Goal: Transaction & Acquisition: Purchase product/service

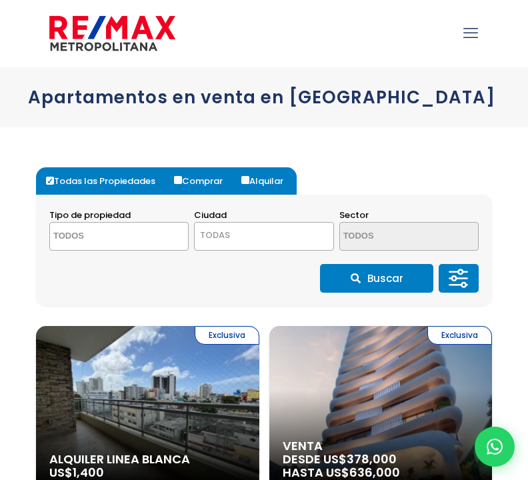
select select
click at [94, 183] on label "Todas las Propiedades" at bounding box center [106, 180] width 126 height 27
click at [54, 183] on input "Todas las Propiedades" at bounding box center [50, 181] width 8 height 8
click at [153, 233] on textarea "Search" at bounding box center [106, 237] width 113 height 29
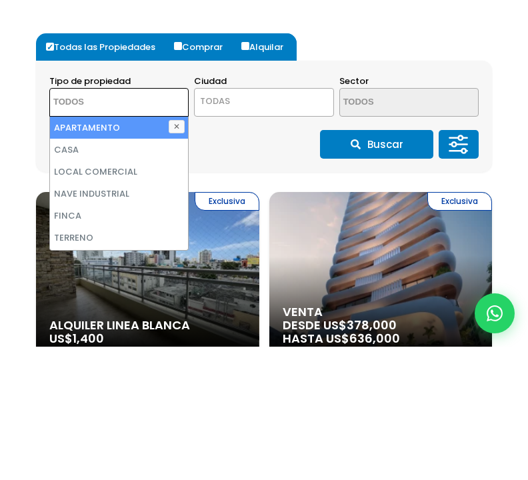
type textarea "p"
select select "apartment"
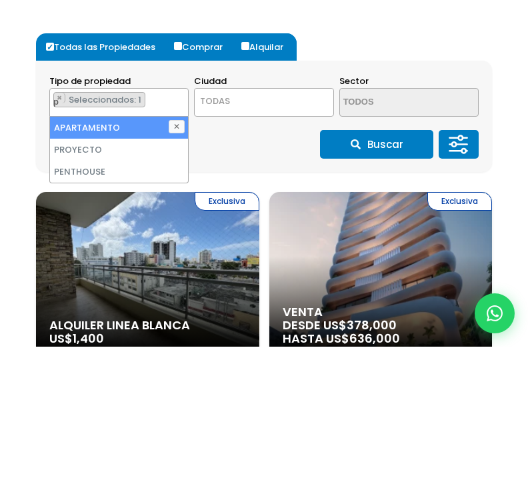
scroll to position [133, 0]
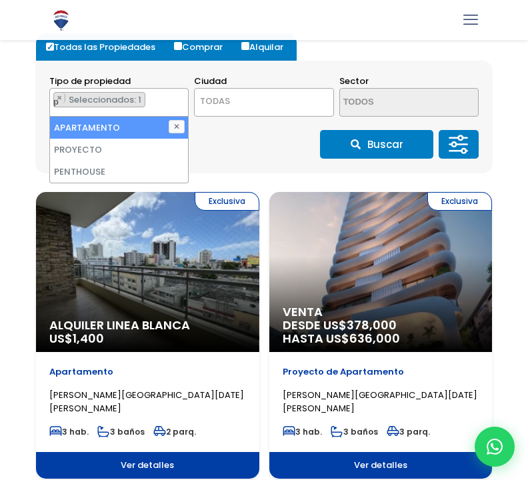
click at [140, 127] on li "APARTAMENTO" at bounding box center [119, 128] width 138 height 22
click at [151, 129] on li "APARTAMENTO" at bounding box center [119, 128] width 138 height 22
select select "apartment"
click at [249, 104] on span "TODAS" at bounding box center [264, 101] width 138 height 19
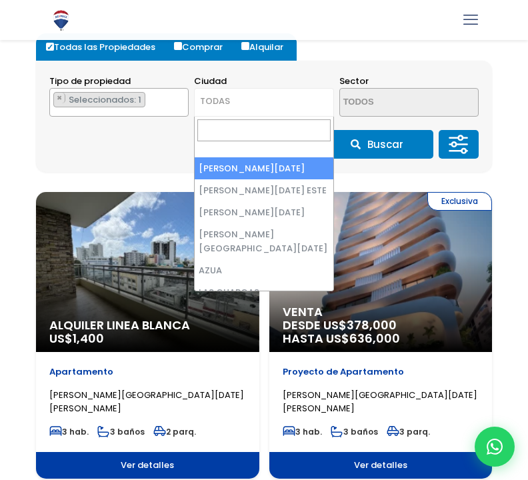
select select "1"
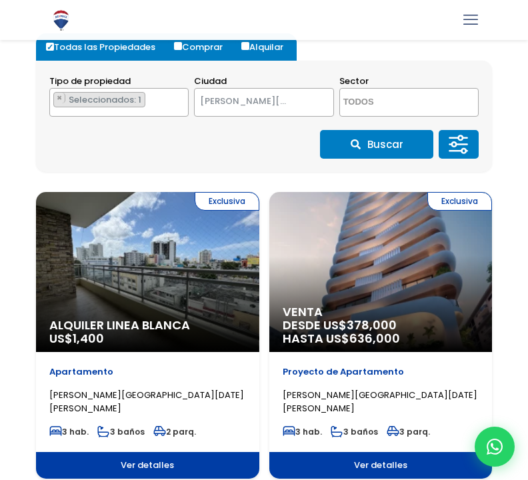
click at [383, 103] on textarea "Search" at bounding box center [396, 103] width 113 height 29
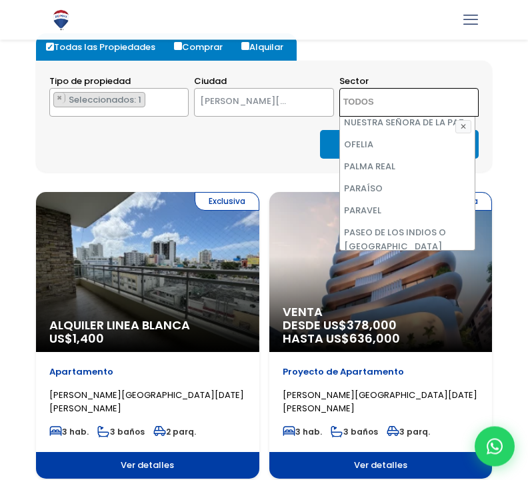
scroll to position [4347, 0]
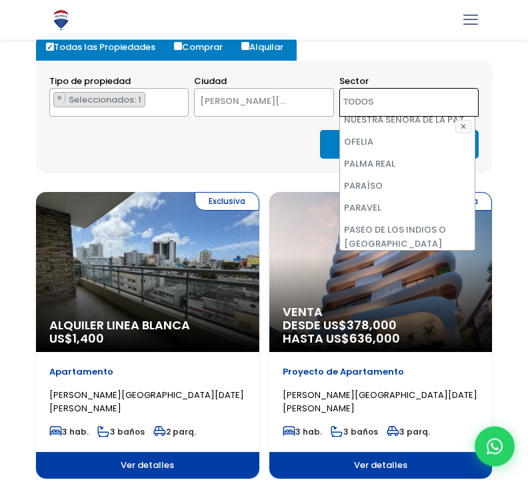
click at [373, 277] on li "PIANTINI" at bounding box center [407, 288] width 135 height 22
select select "156"
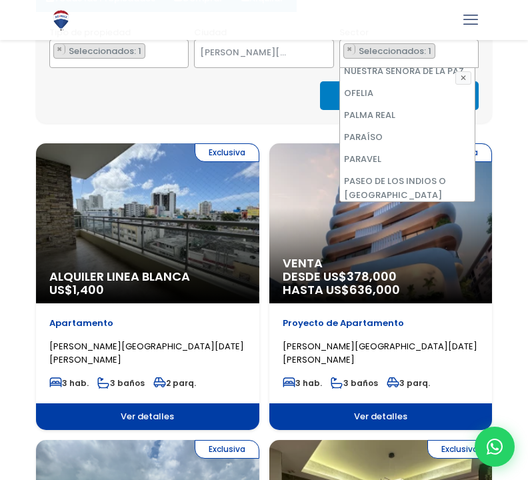
scroll to position [183, 0]
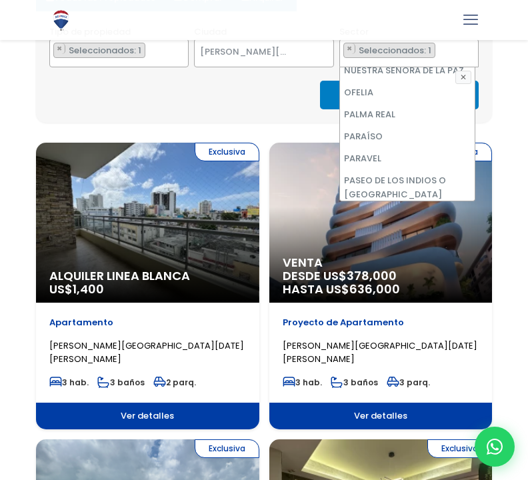
click at [441, 227] on li "PIANTINI" at bounding box center [407, 238] width 135 height 22
click at [413, 227] on li "PIANTINI" at bounding box center [407, 238] width 135 height 22
select select "156"
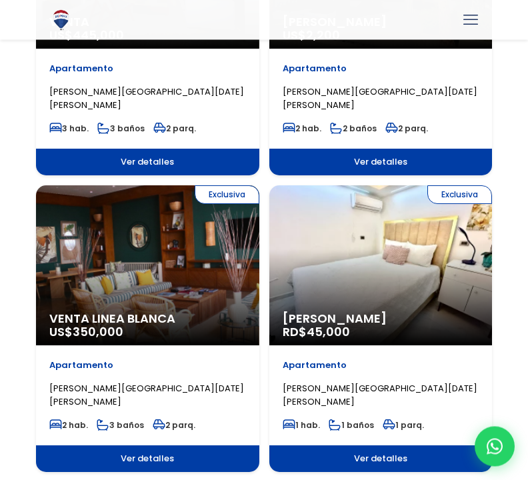
scroll to position [1030, 0]
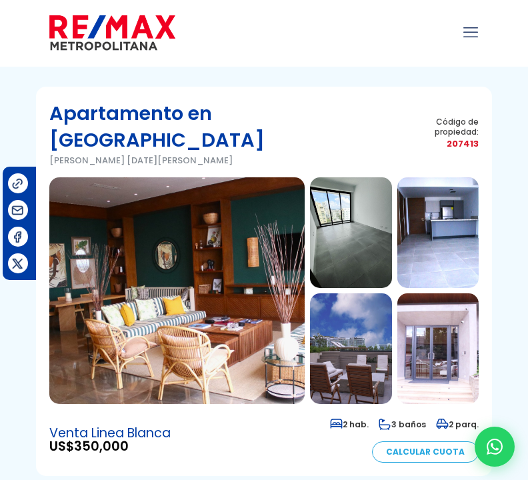
scroll to position [5, 0]
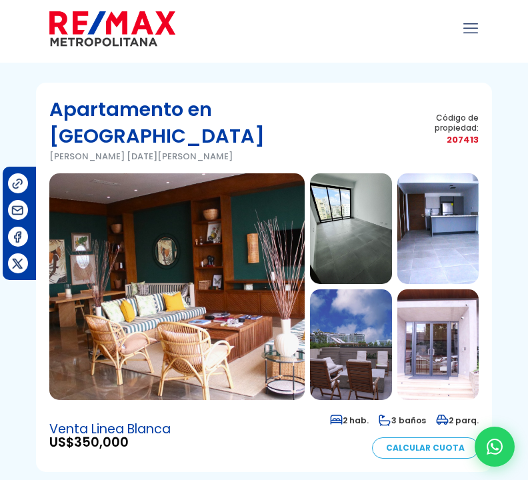
click at [247, 271] on img at bounding box center [176, 286] width 255 height 227
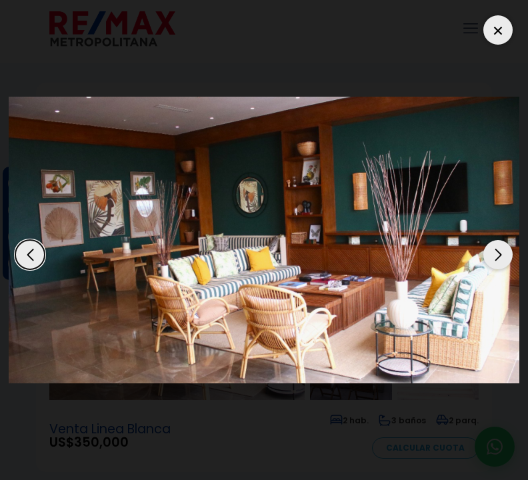
scroll to position [0, 0]
click at [505, 269] on div "Next slide" at bounding box center [497, 254] width 29 height 29
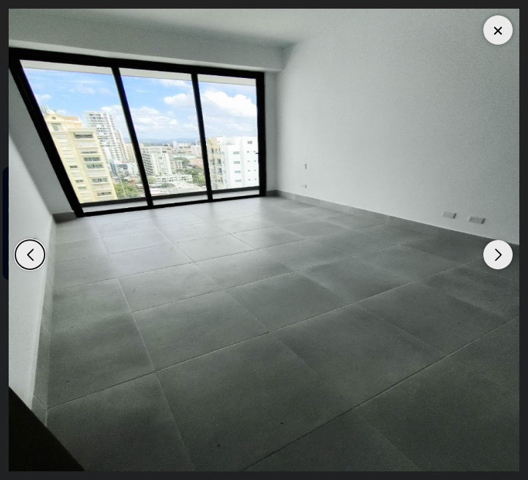
click at [499, 269] on div "Next slide" at bounding box center [497, 254] width 29 height 29
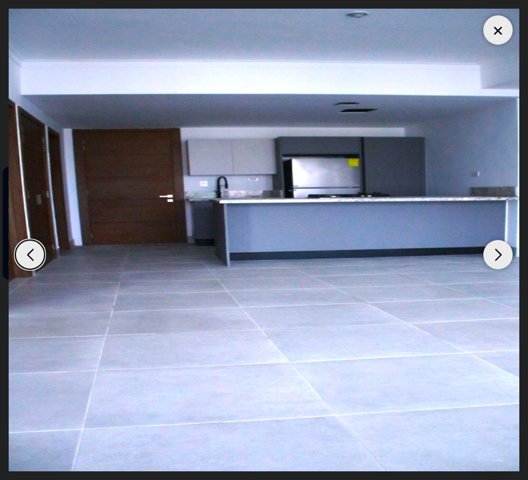
click at [503, 269] on div "Next slide" at bounding box center [497, 254] width 29 height 29
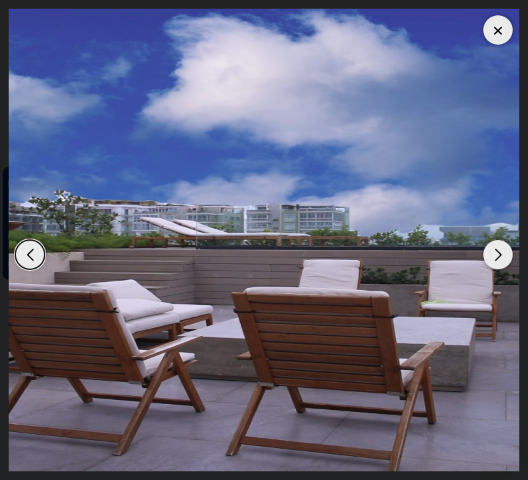
click at [500, 269] on div "Next slide" at bounding box center [497, 254] width 29 height 29
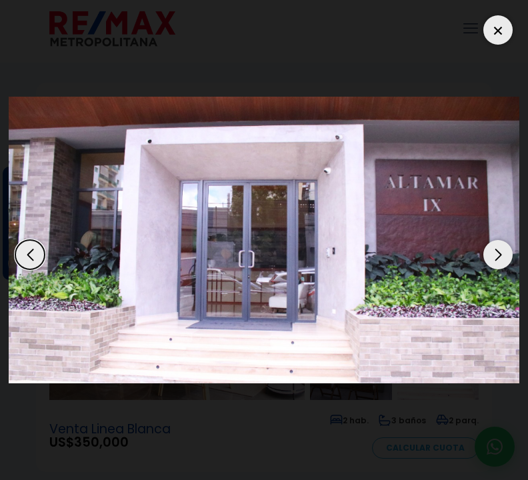
click at [506, 269] on div "Next slide" at bounding box center [497, 254] width 29 height 29
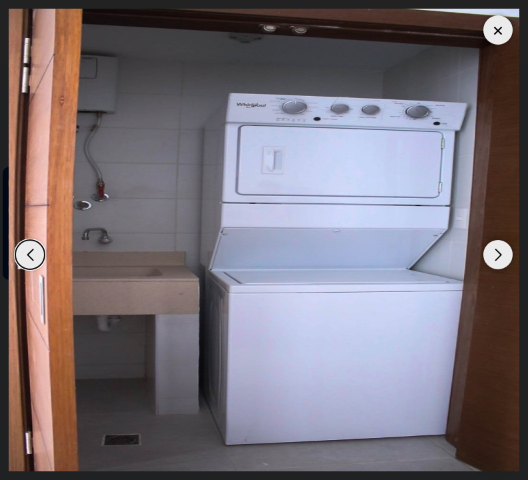
click at [502, 269] on div "Next slide" at bounding box center [497, 254] width 29 height 29
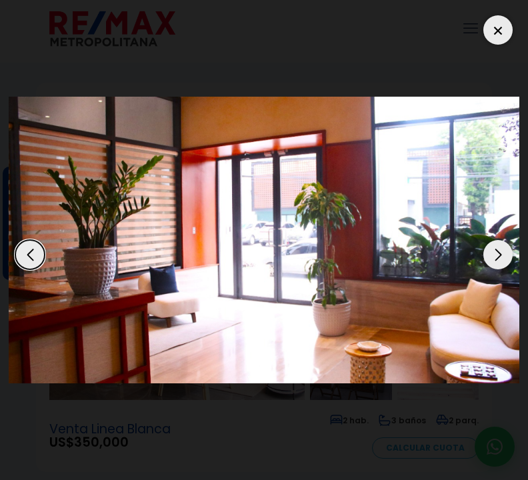
click at [507, 269] on div "Next slide" at bounding box center [497, 254] width 29 height 29
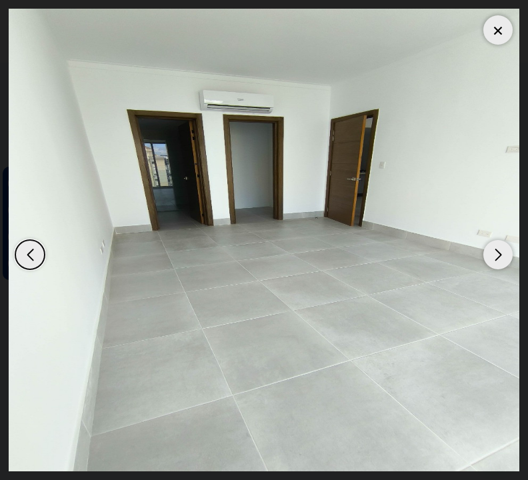
click at [505, 269] on div "Next slide" at bounding box center [497, 254] width 29 height 29
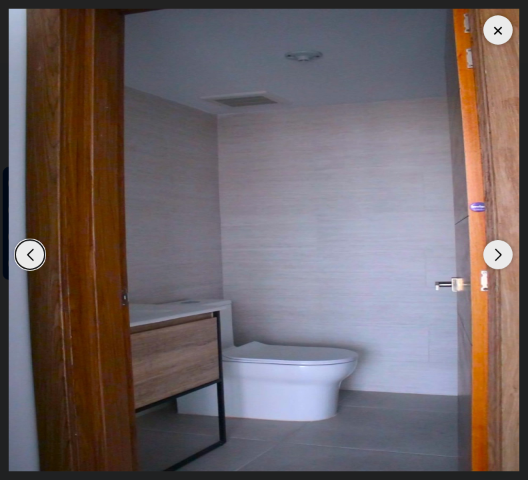
click at [505, 269] on div "Next slide" at bounding box center [497, 254] width 29 height 29
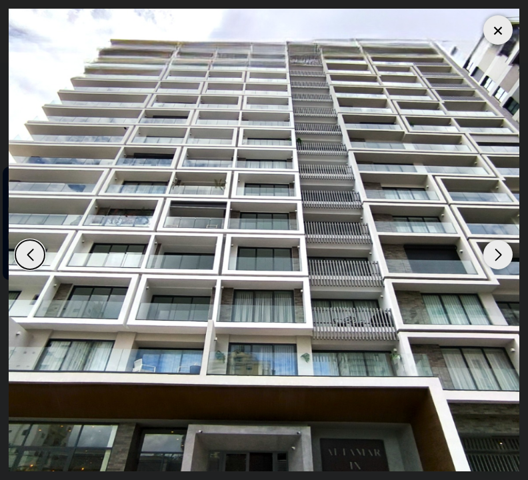
click at [501, 269] on div "Next slide" at bounding box center [497, 254] width 29 height 29
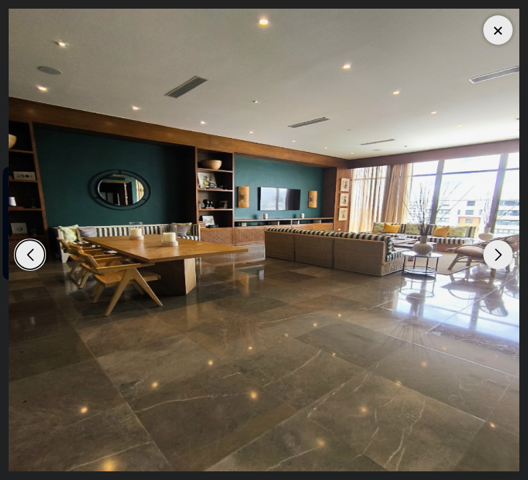
click at [507, 269] on div "Next slide" at bounding box center [497, 254] width 29 height 29
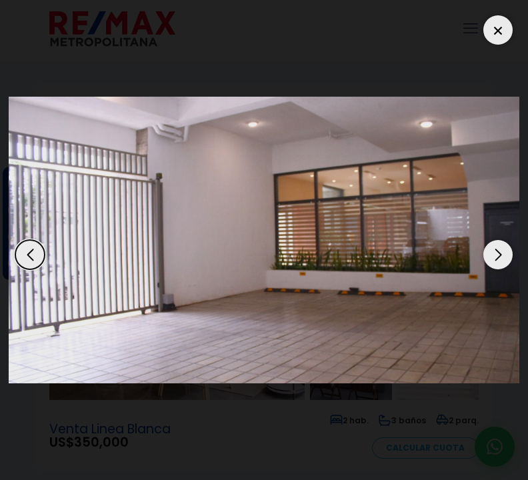
click at [509, 269] on div "Next slide" at bounding box center [497, 254] width 29 height 29
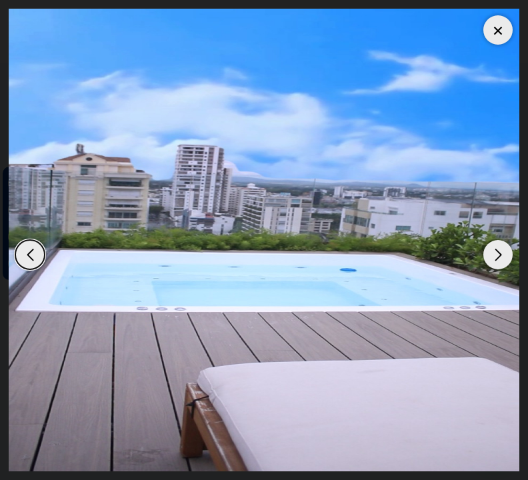
click at [507, 269] on div "Next slide" at bounding box center [497, 254] width 29 height 29
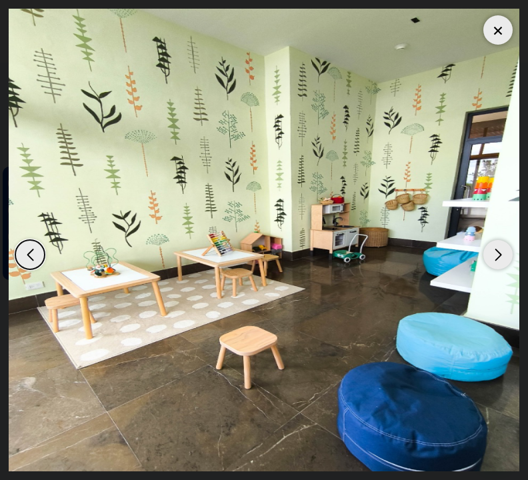
click at [507, 269] on div "Next slide" at bounding box center [497, 254] width 29 height 29
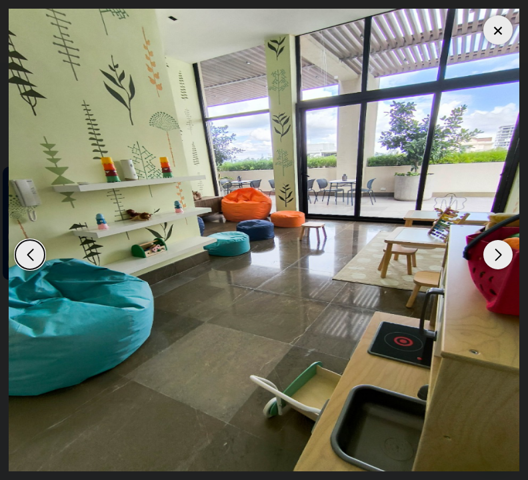
click at [507, 269] on div "Next slide" at bounding box center [497, 254] width 29 height 29
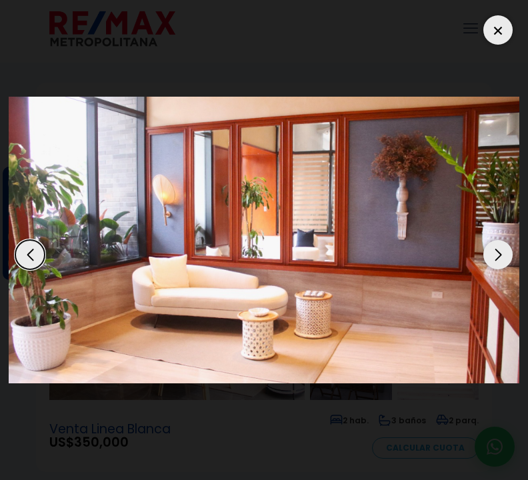
click at [509, 269] on div "Next slide" at bounding box center [497, 254] width 29 height 29
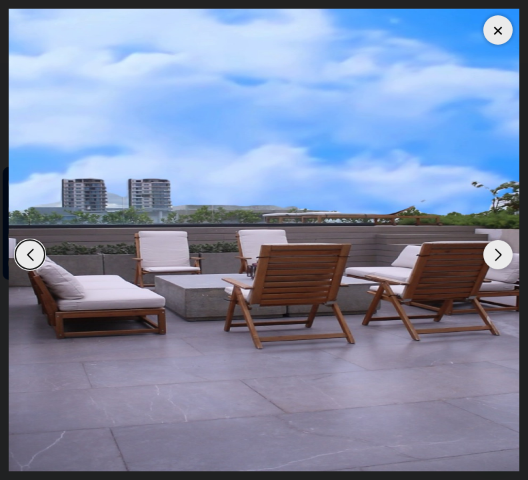
click at [511, 269] on div "Next slide" at bounding box center [497, 254] width 29 height 29
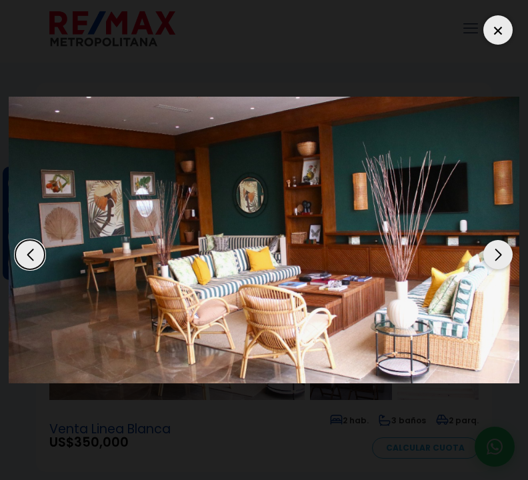
click at [510, 287] on img "1 / 17" at bounding box center [264, 240] width 511 height 287
